Goal: Information Seeking & Learning: Learn about a topic

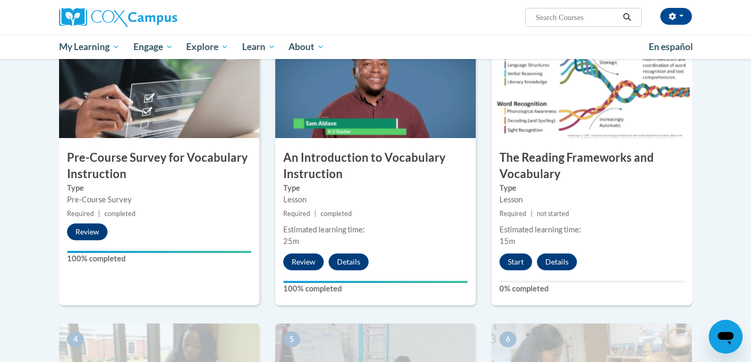
scroll to position [244, 0]
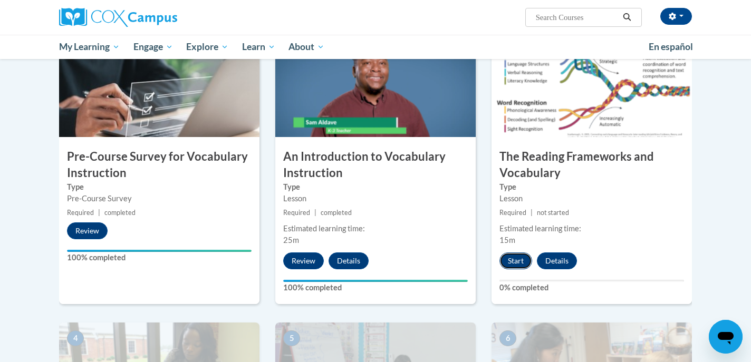
click at [512, 262] on button "Start" at bounding box center [516, 261] width 33 height 17
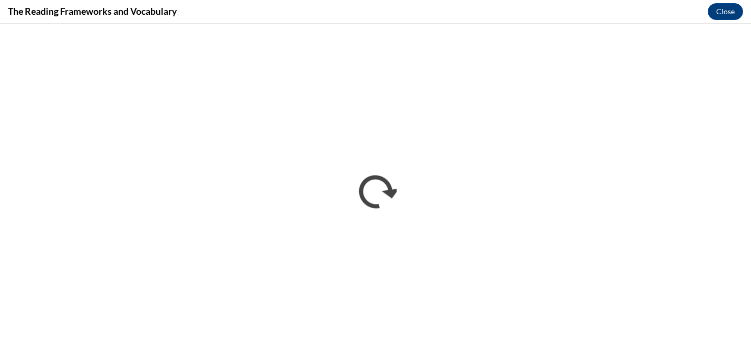
scroll to position [0, 0]
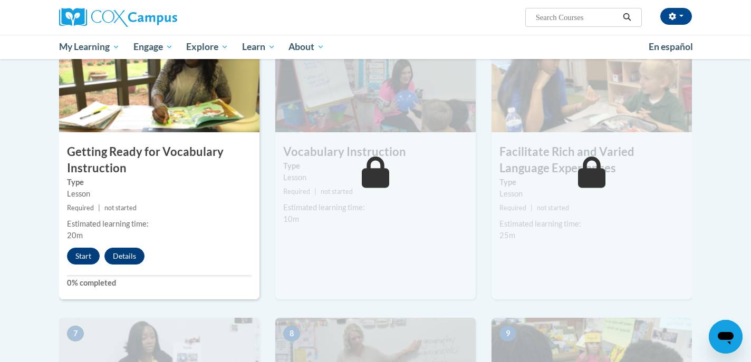
scroll to position [538, 0]
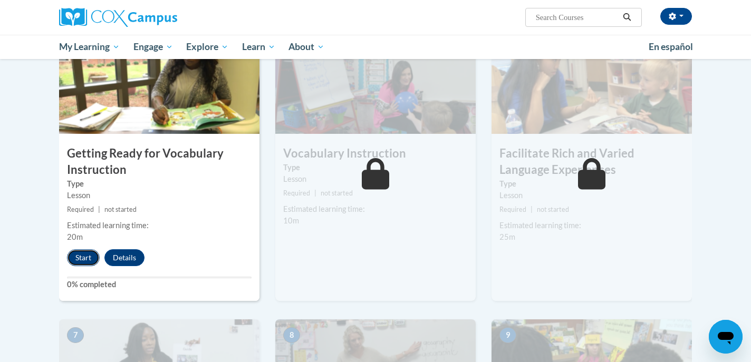
click at [83, 257] on button "Start" at bounding box center [83, 258] width 33 height 17
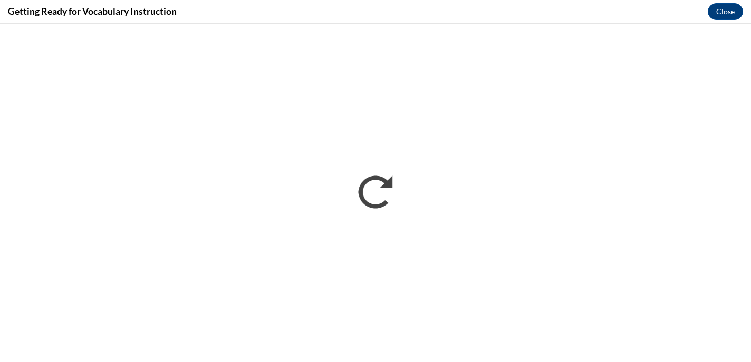
scroll to position [0, 0]
click at [726, 10] on button "Close" at bounding box center [725, 11] width 35 height 17
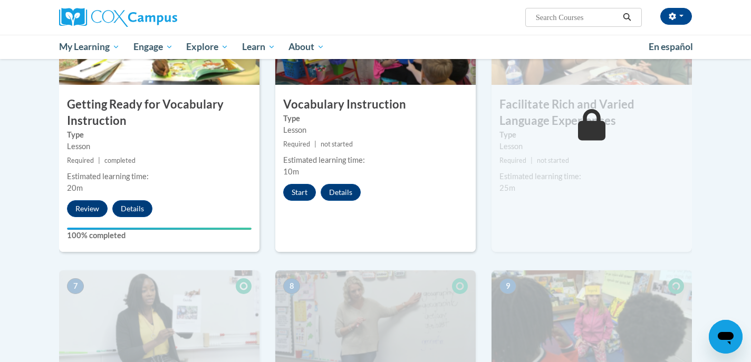
scroll to position [593, 0]
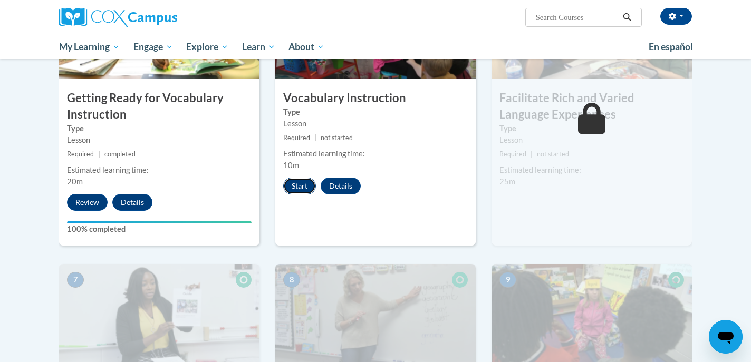
click at [298, 183] on button "Start" at bounding box center [299, 186] width 33 height 17
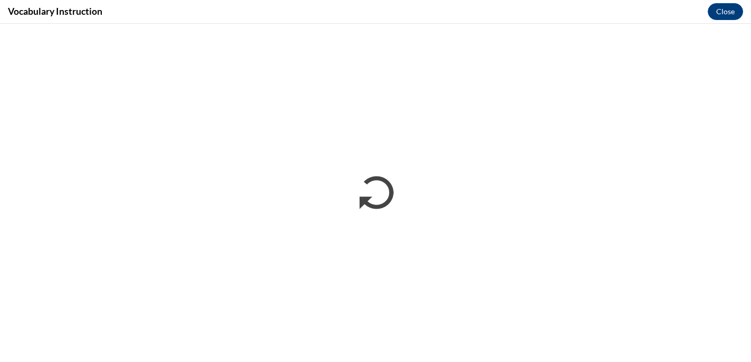
scroll to position [0, 0]
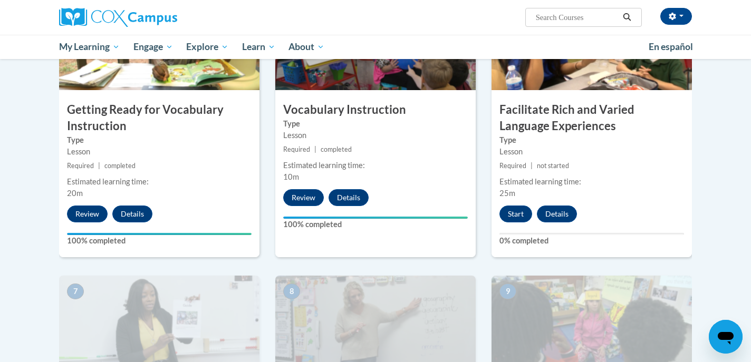
scroll to position [576, 0]
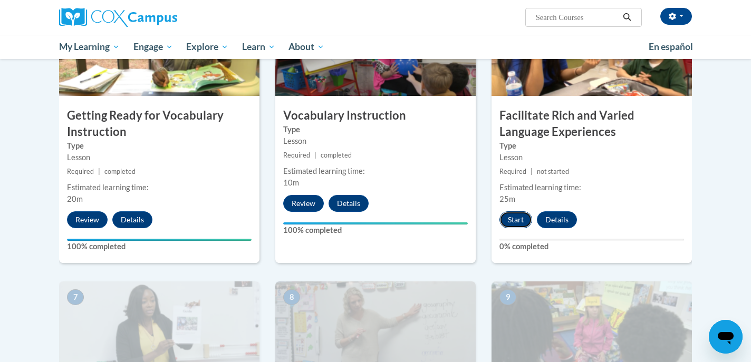
click at [517, 221] on button "Start" at bounding box center [516, 220] width 33 height 17
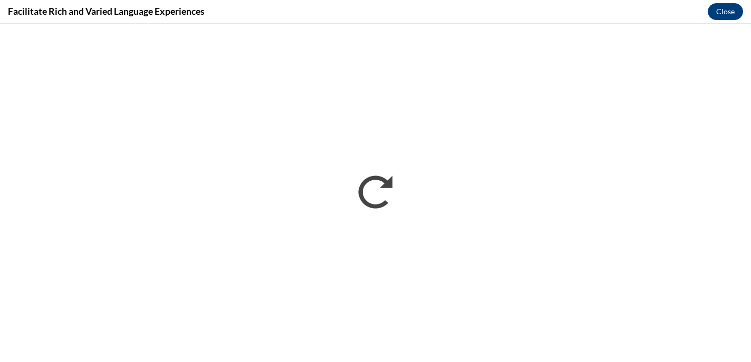
scroll to position [0, 0]
